Goal: Task Accomplishment & Management: Manage account settings

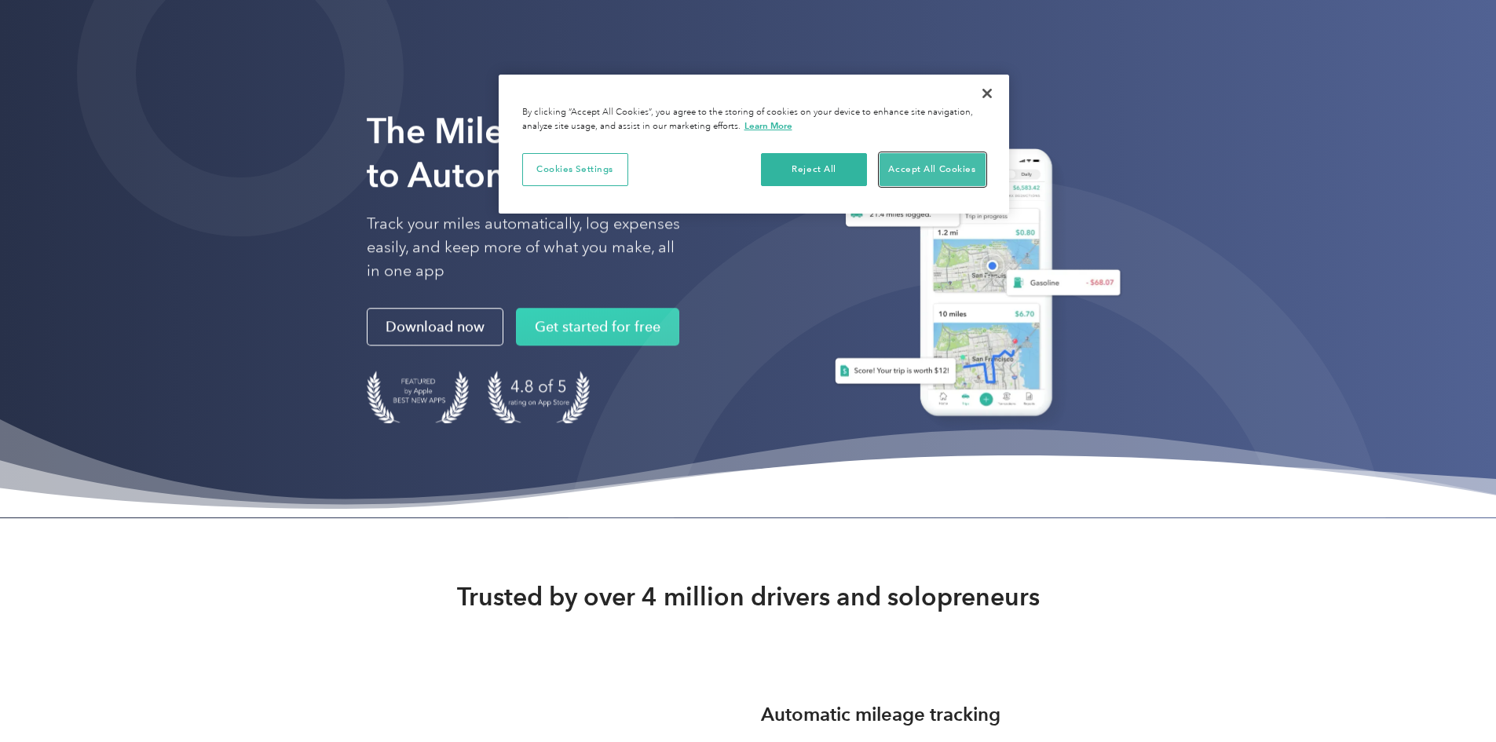
click at [905, 181] on button "Accept All Cookies" at bounding box center [932, 169] width 106 height 33
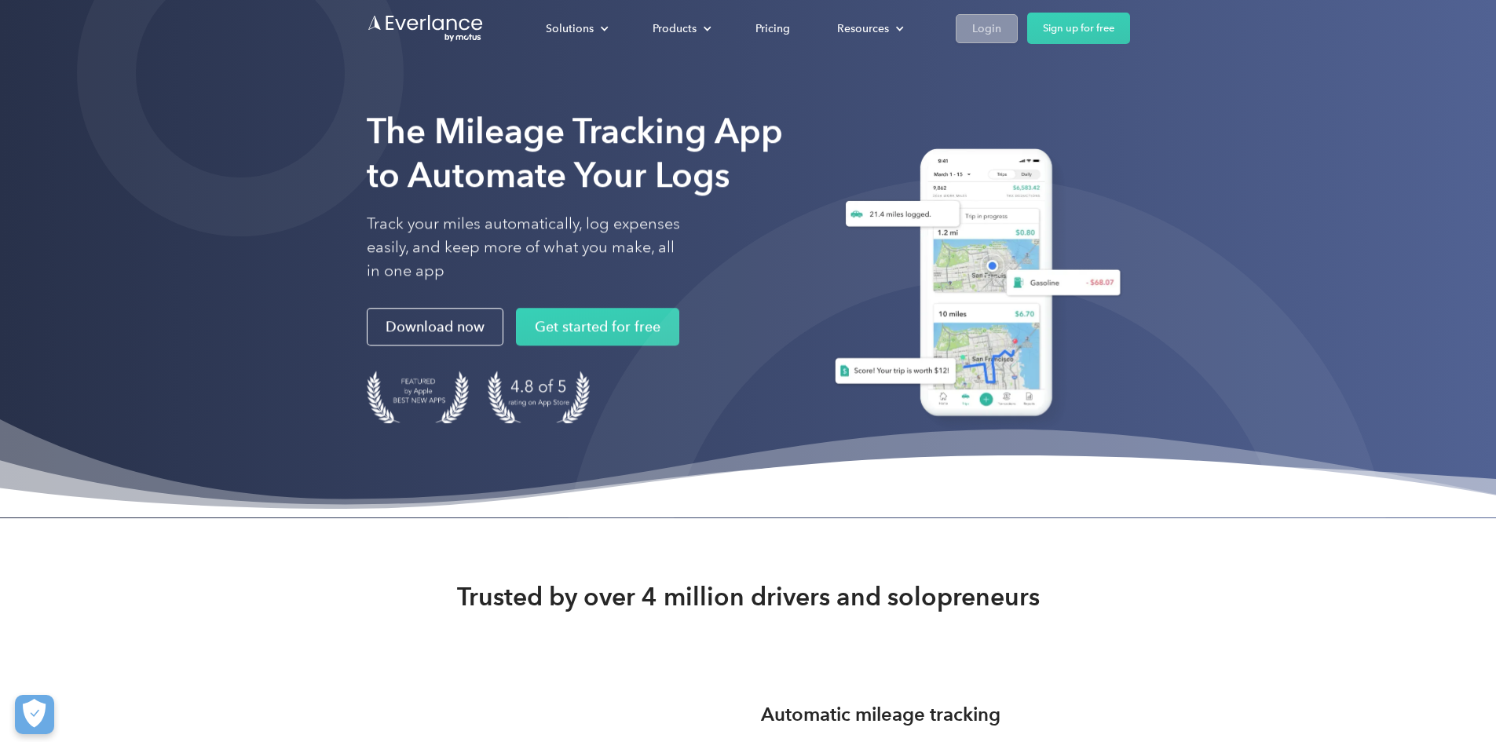
click at [1018, 31] on link "Login" at bounding box center [987, 28] width 62 height 29
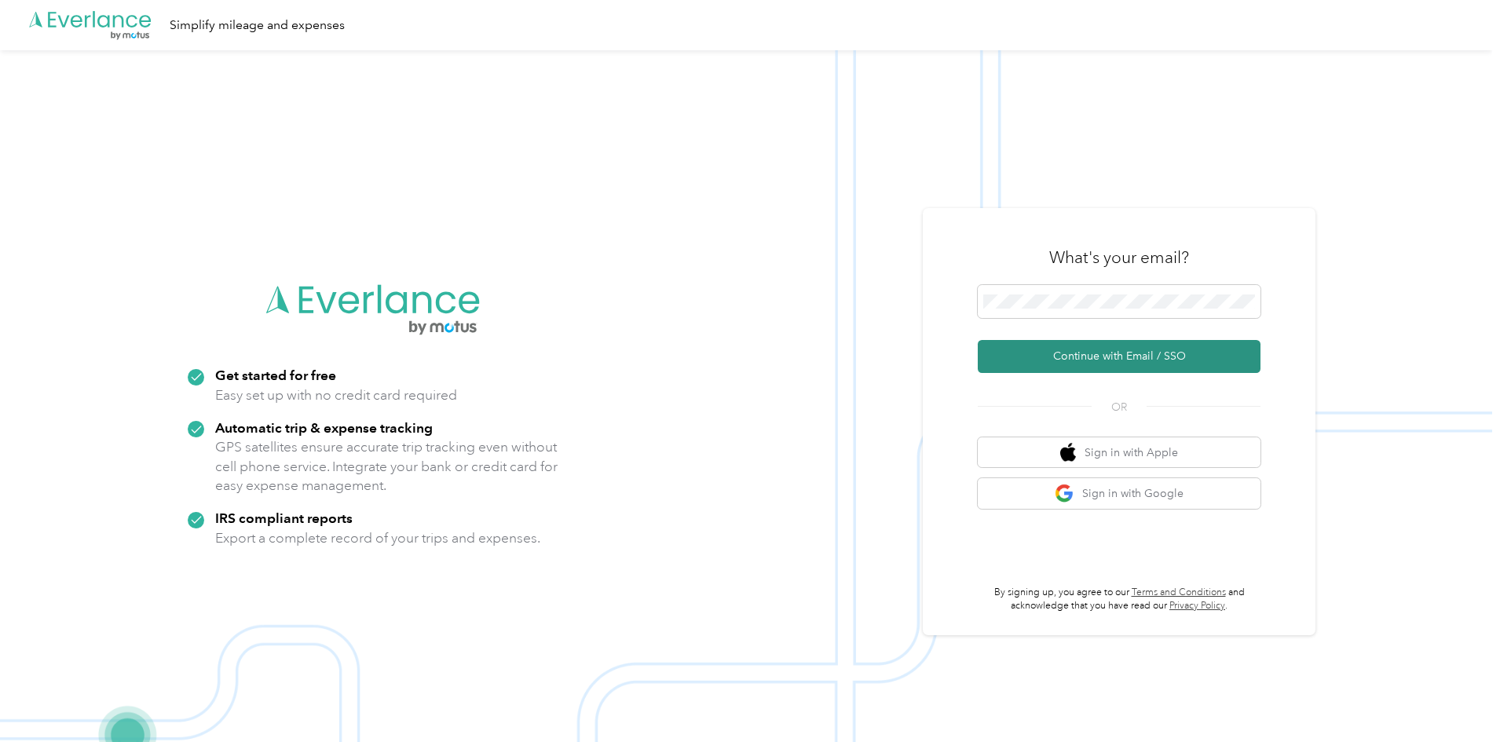
click at [1095, 360] on button "Continue with Email / SSO" at bounding box center [1119, 356] width 283 height 33
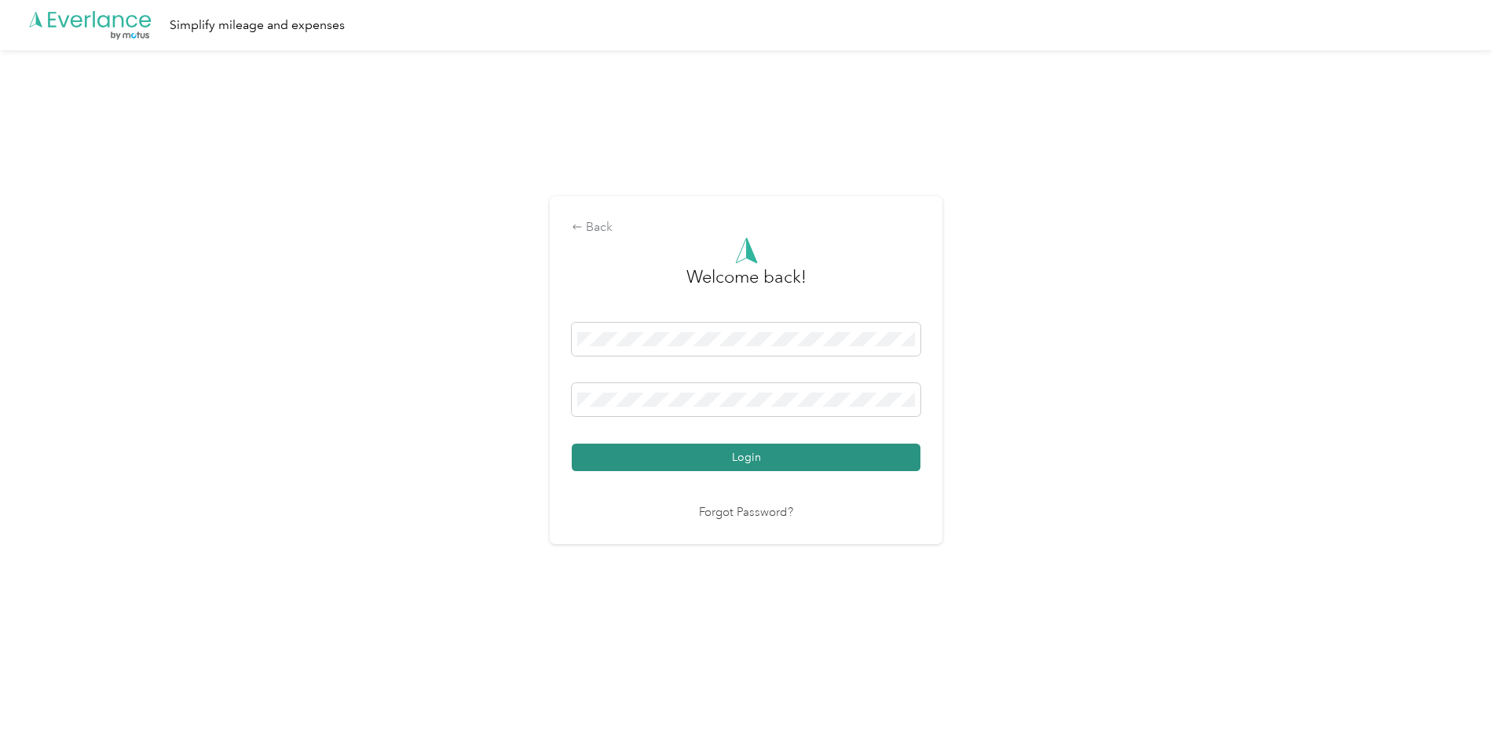
click at [667, 470] on button "Login" at bounding box center [746, 457] width 349 height 27
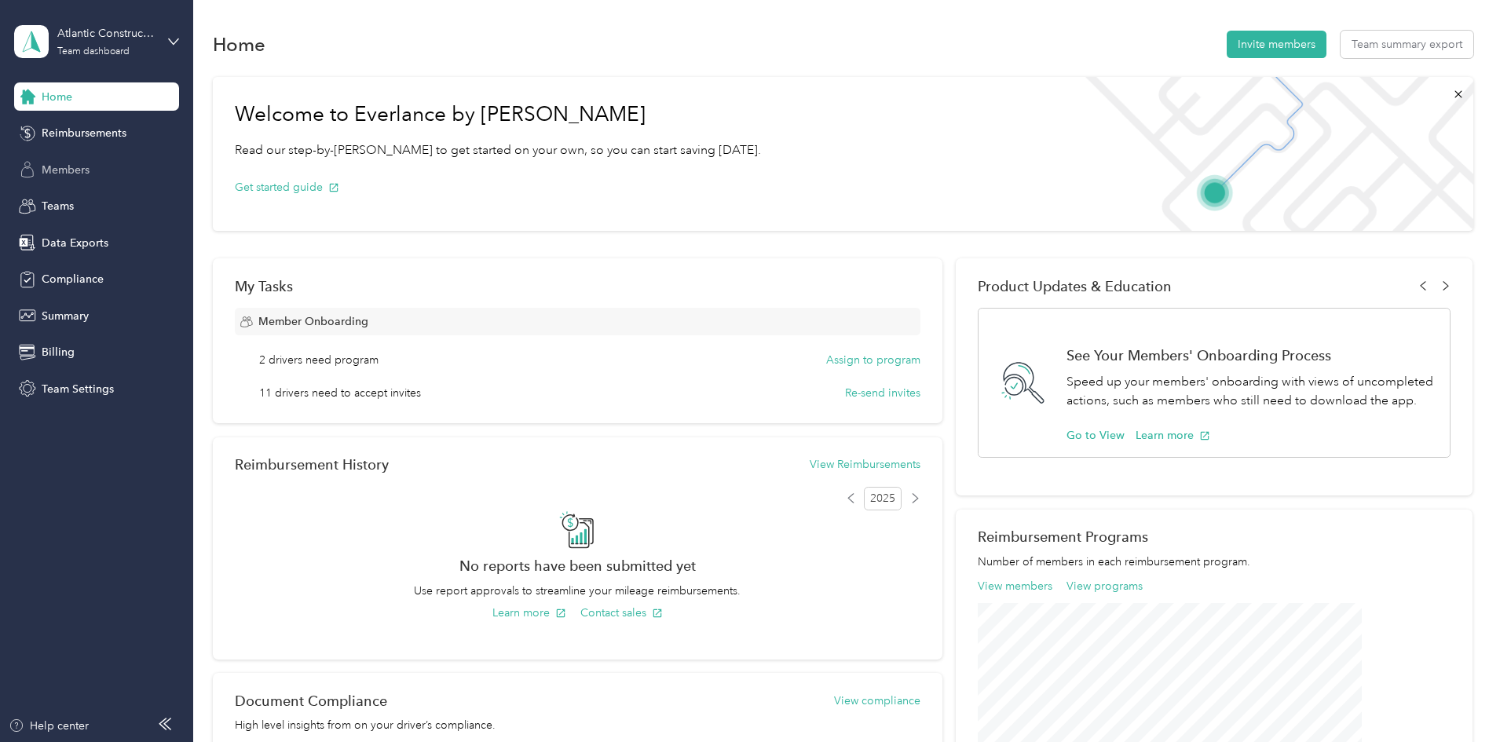
click at [70, 167] on span "Members" at bounding box center [66, 170] width 48 height 16
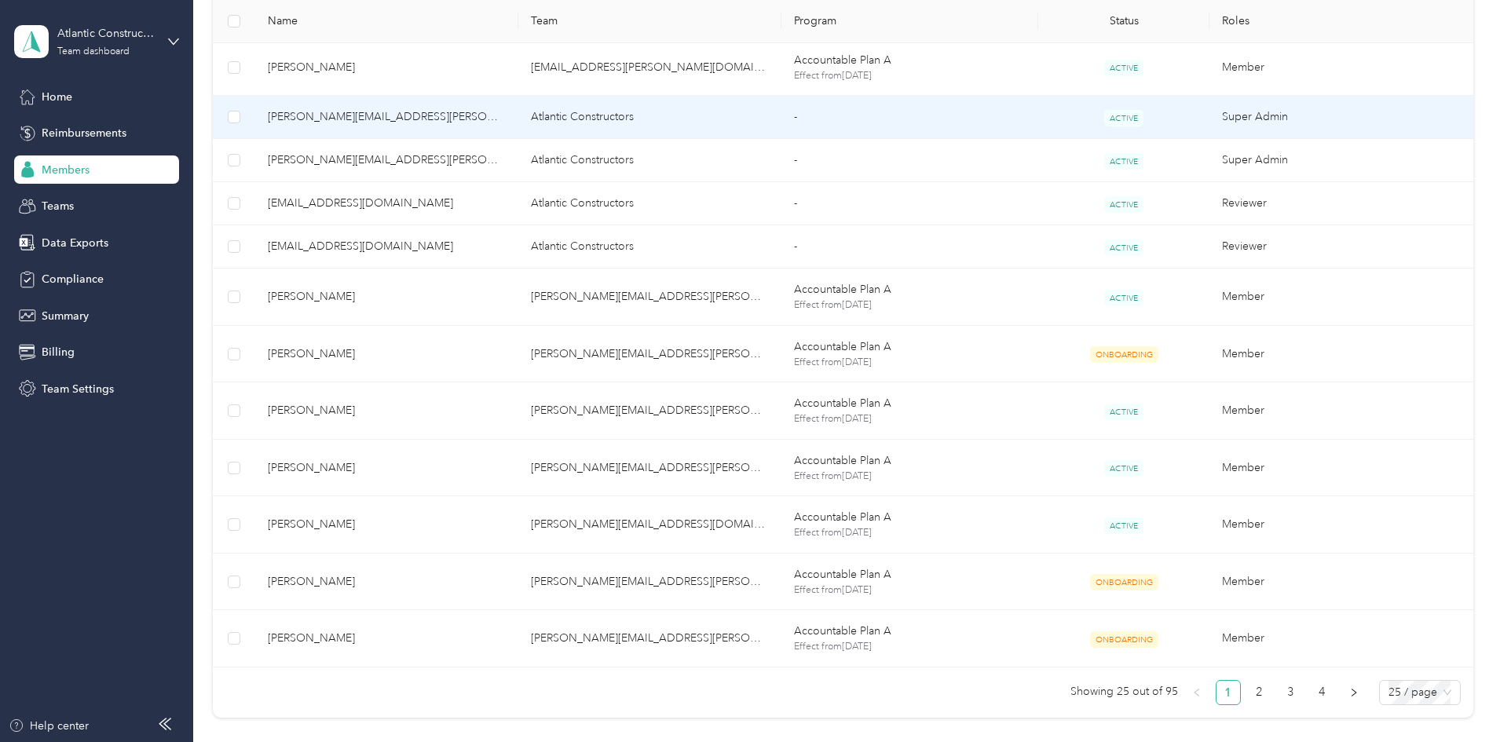
scroll to position [1094, 0]
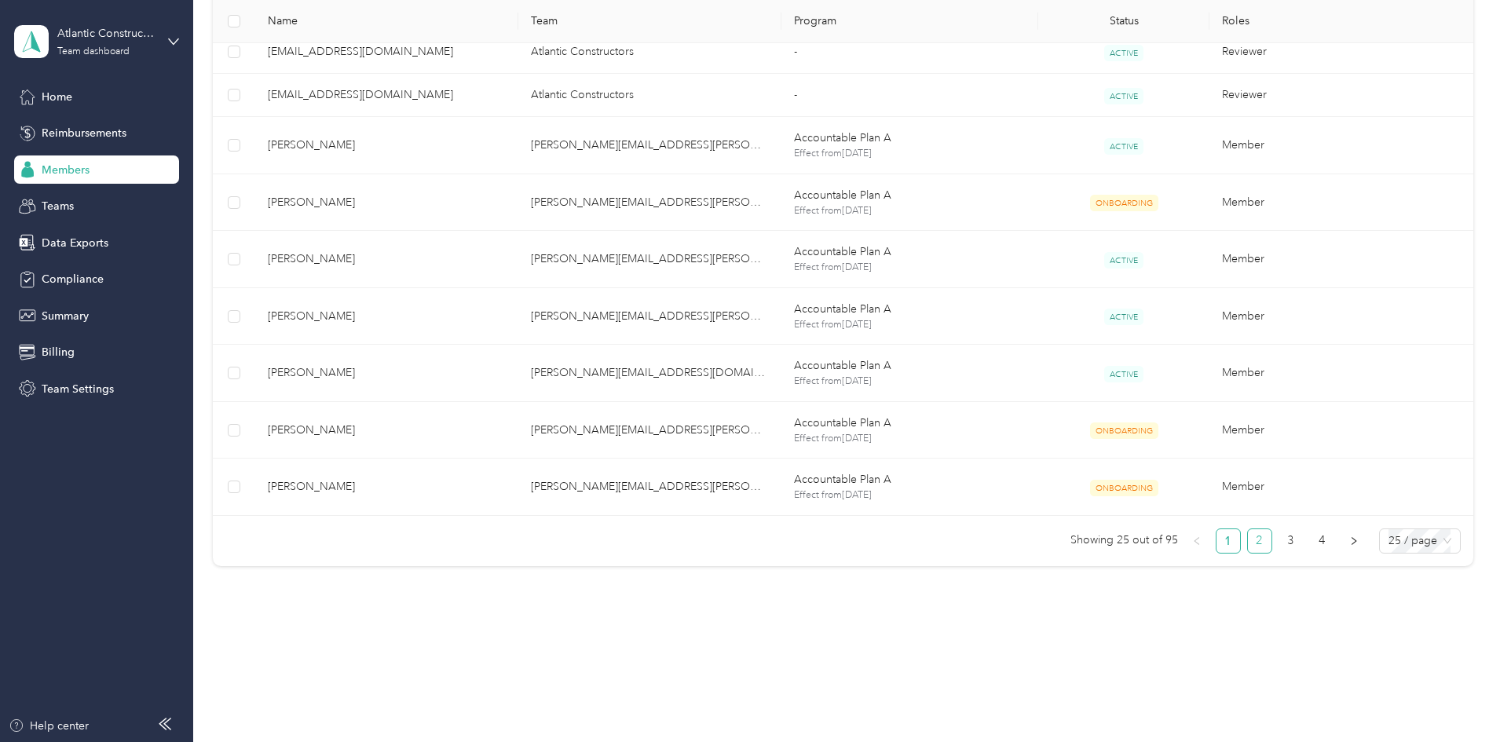
click at [1248, 535] on link "2" at bounding box center [1260, 541] width 24 height 24
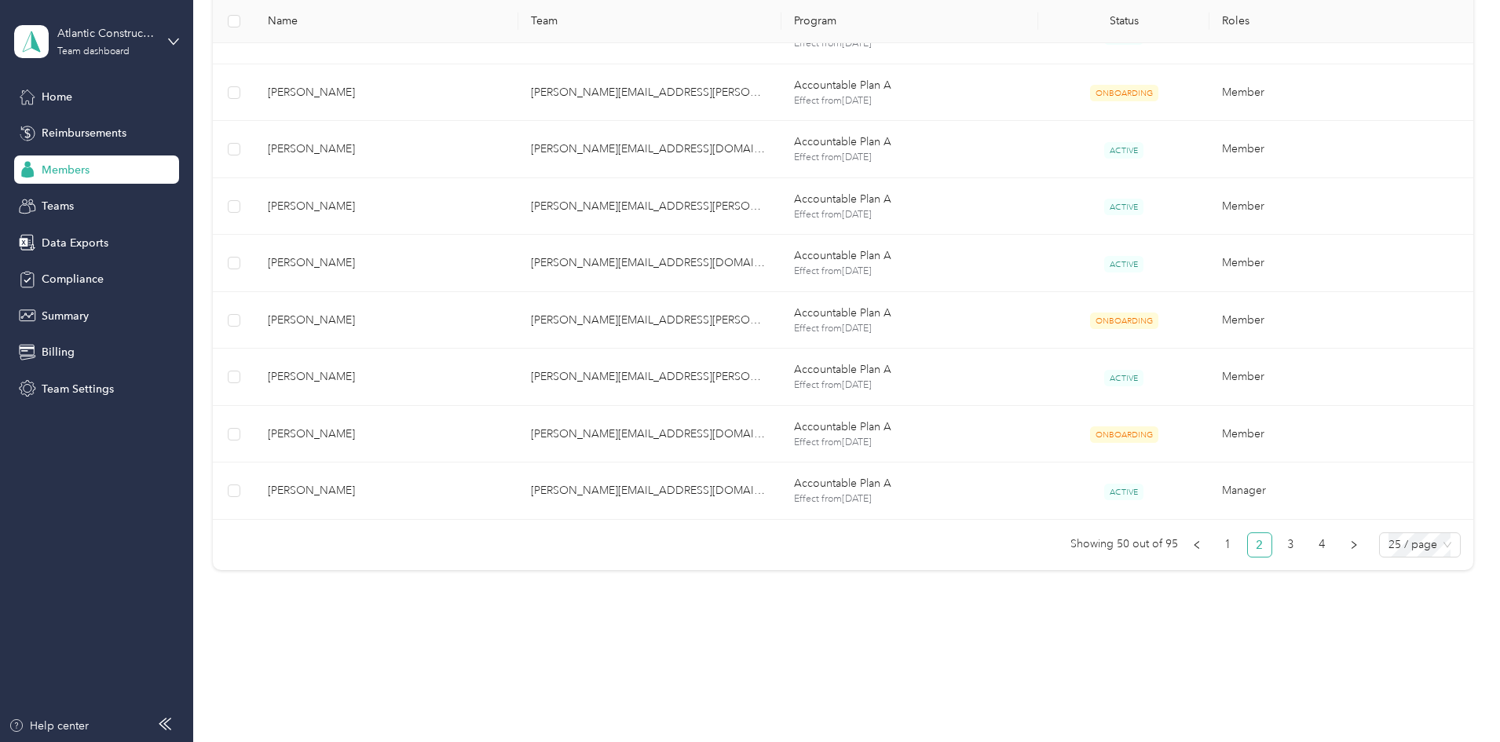
scroll to position [1314, 0]
click at [111, 136] on span "Reimbursements" at bounding box center [84, 133] width 85 height 16
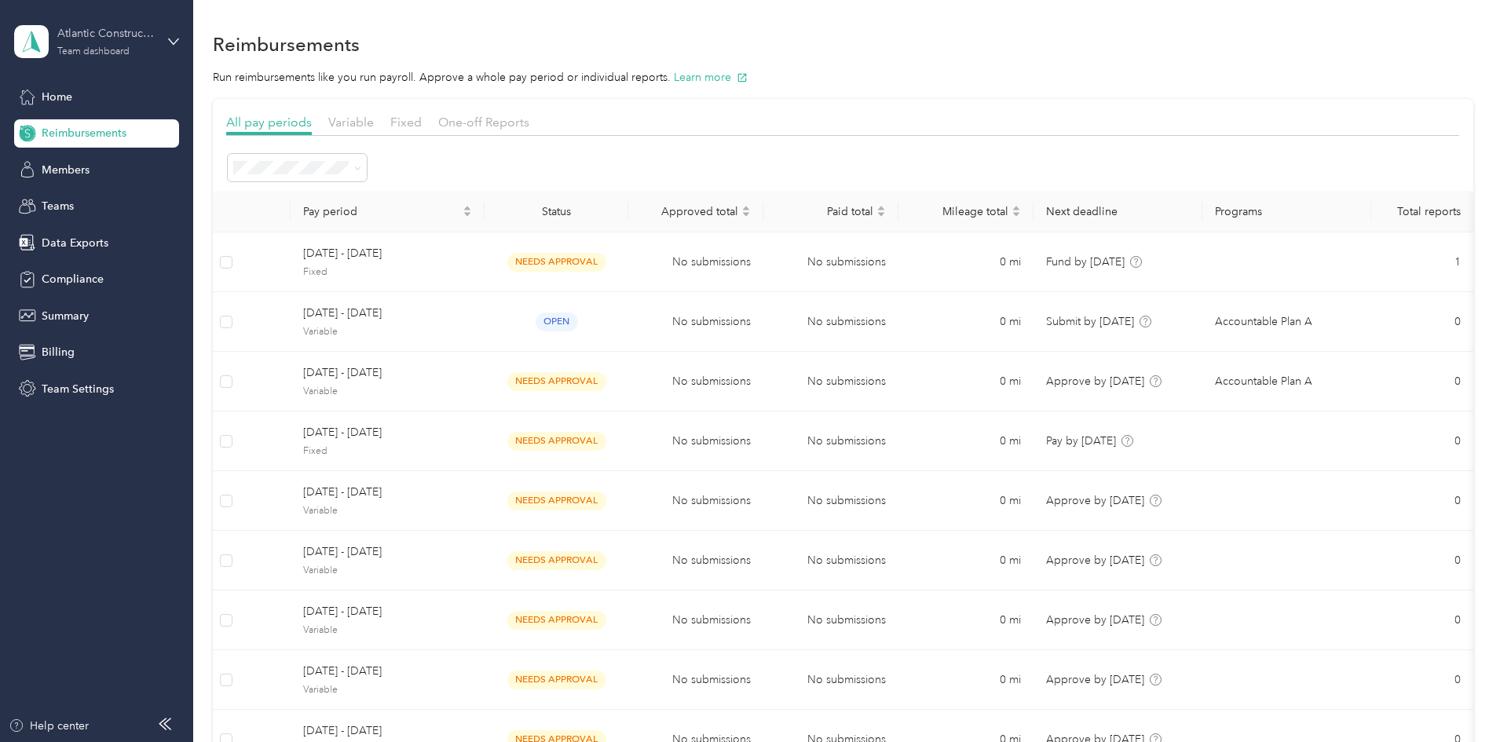
click at [133, 42] on div "Atlantic Constructors" at bounding box center [106, 33] width 98 height 16
click at [74, 206] on div "Log out" at bounding box center [268, 200] width 486 height 27
